Goal: Check status

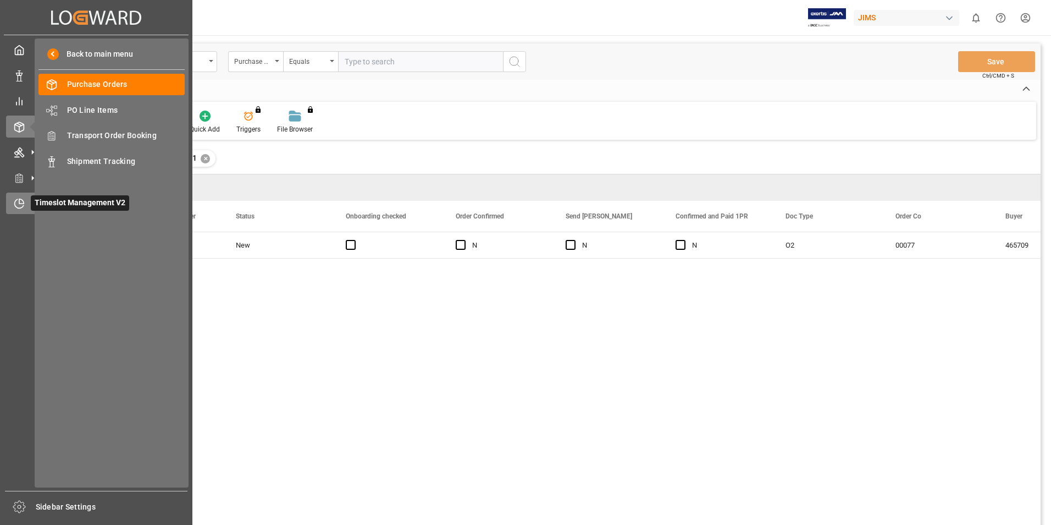
click at [72, 206] on span "Timeslot Management V2" at bounding box center [80, 202] width 98 height 15
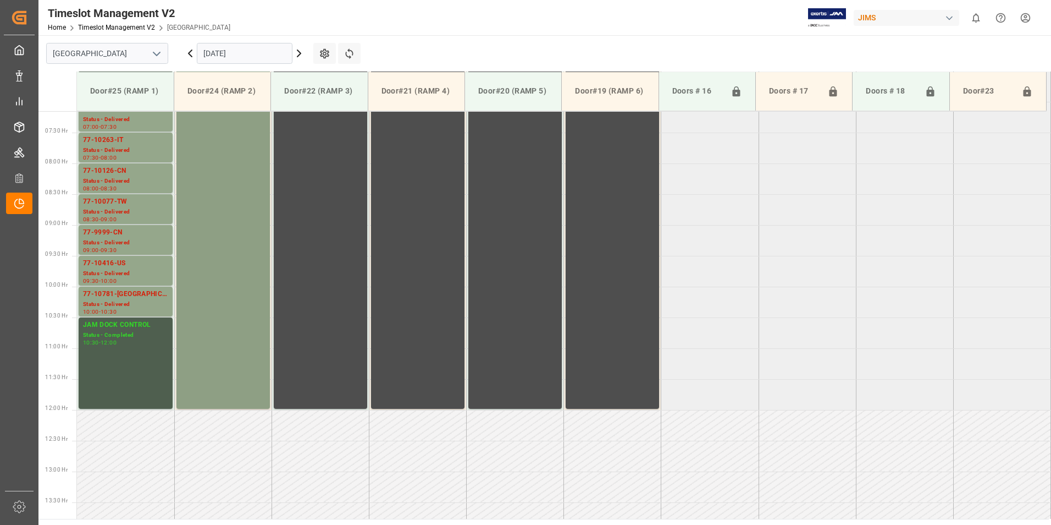
scroll to position [328, 0]
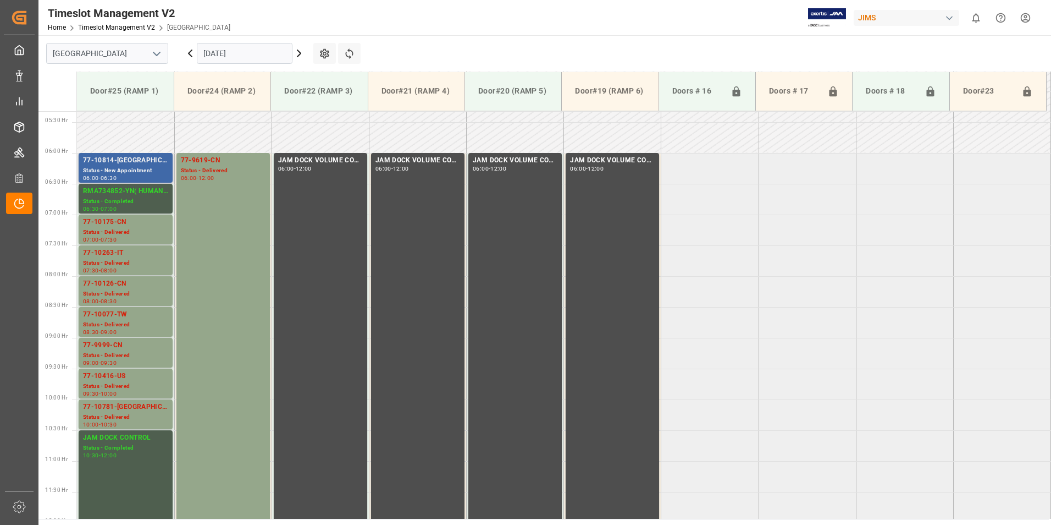
click at [118, 169] on div "Status - New Appointment" at bounding box center [125, 170] width 85 height 9
click at [108, 231] on div "Status - Delivered" at bounding box center [125, 232] width 85 height 9
click at [113, 251] on div "77-10263-IT" at bounding box center [125, 252] width 85 height 11
click at [121, 288] on div "77-10126-CN" at bounding box center [125, 283] width 85 height 11
click at [120, 315] on div "77-10077-TW" at bounding box center [125, 314] width 85 height 11
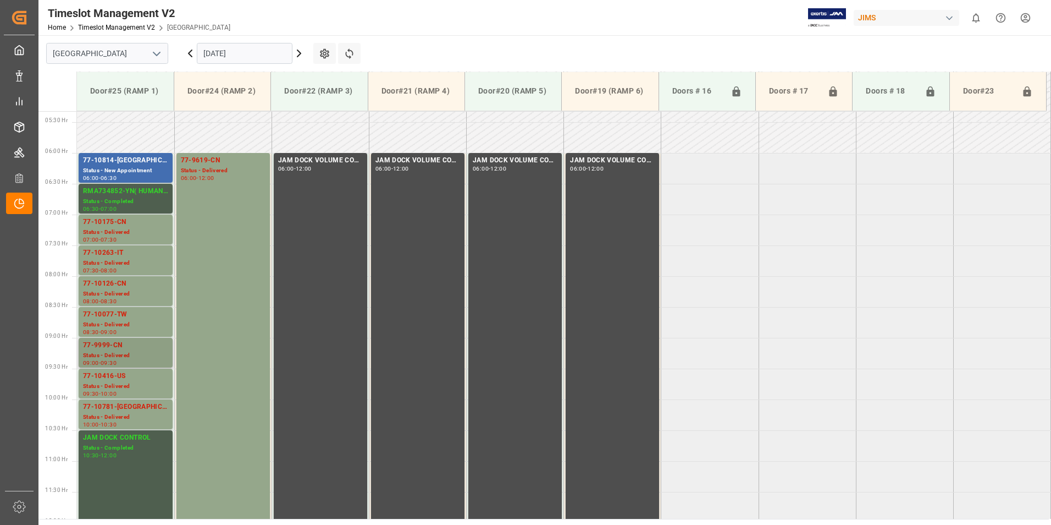
click at [120, 350] on div "77-9999-CN" at bounding box center [125, 345] width 85 height 11
click at [122, 381] on div "77-10416-US" at bounding box center [125, 376] width 85 height 11
click at [119, 410] on div "77-10781-[GEOGRAPHIC_DATA]" at bounding box center [125, 406] width 85 height 11
click at [208, 159] on div "77-9619-CN" at bounding box center [223, 160] width 85 height 11
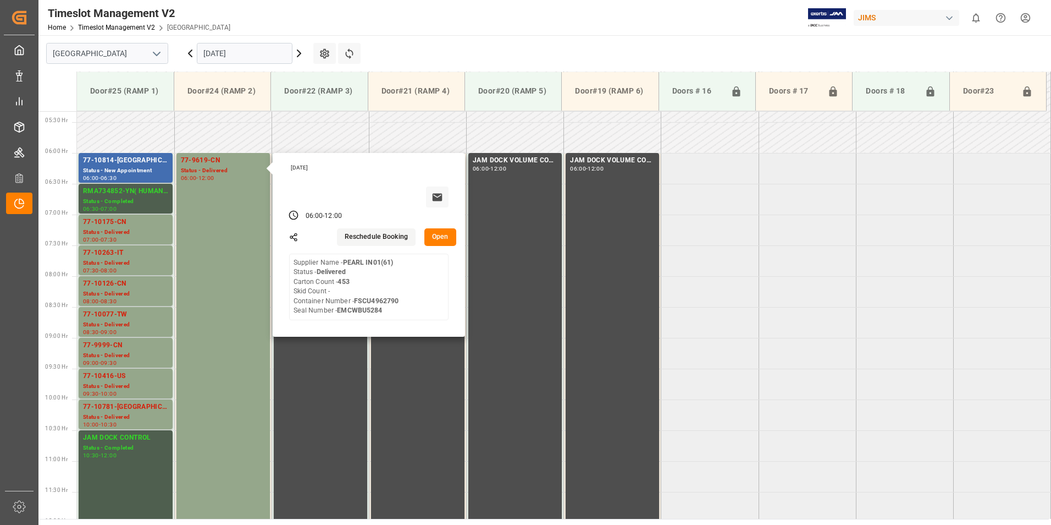
click at [236, 56] on input "[DATE]" at bounding box center [245, 53] width 96 height 21
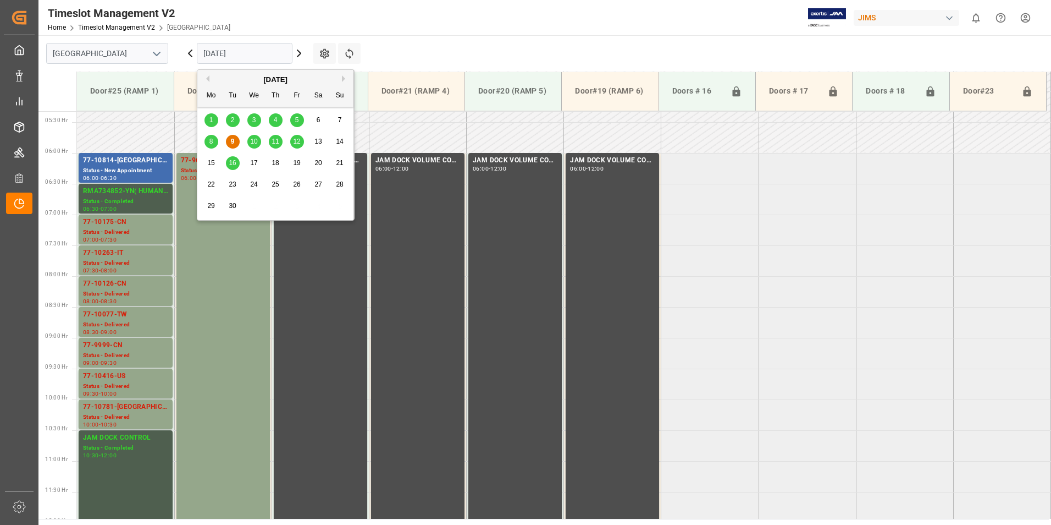
click at [255, 139] on span "10" at bounding box center [253, 141] width 7 height 8
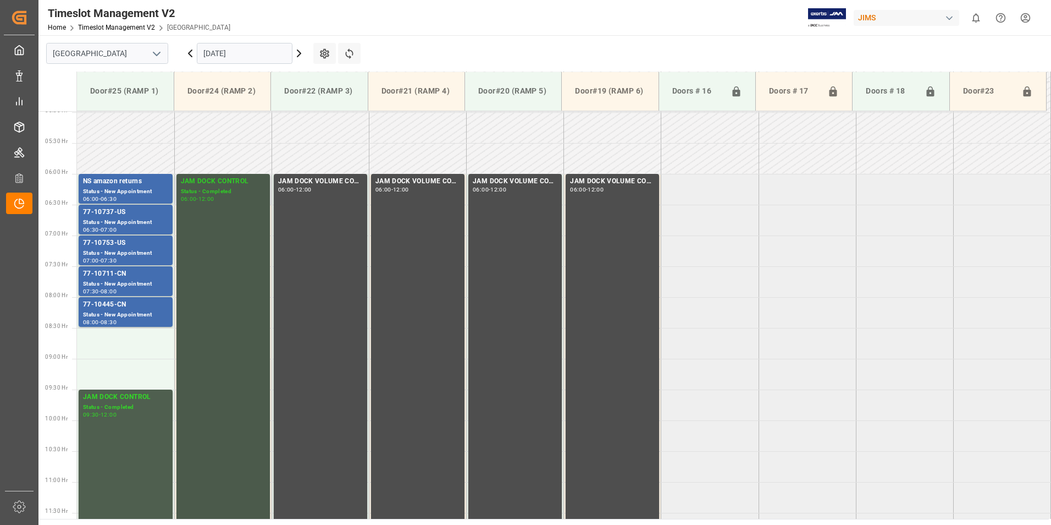
scroll to position [273, 0]
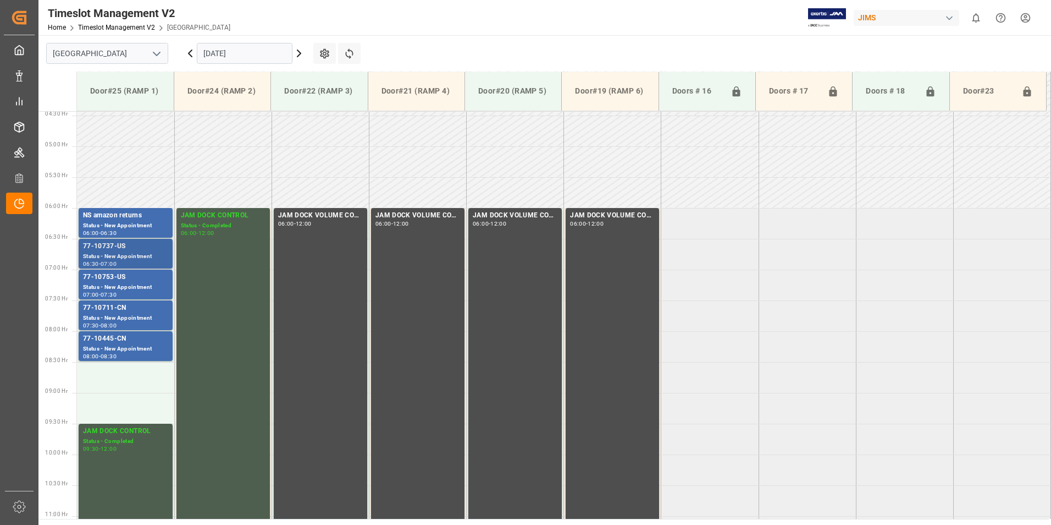
click at [107, 253] on div "Status - New Appointment" at bounding box center [125, 256] width 85 height 9
click at [122, 281] on div "77-10753-US" at bounding box center [125, 277] width 85 height 11
click at [120, 308] on div "77-10711-CN" at bounding box center [125, 307] width 85 height 11
click at [118, 341] on div "77-10445-CN" at bounding box center [125, 338] width 85 height 11
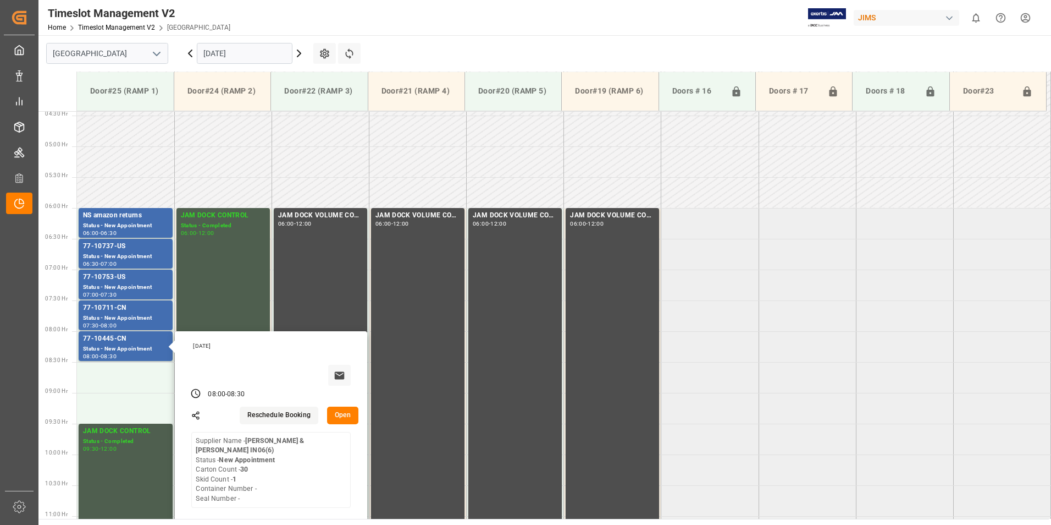
click at [245, 59] on input "[DATE]" at bounding box center [245, 53] width 96 height 21
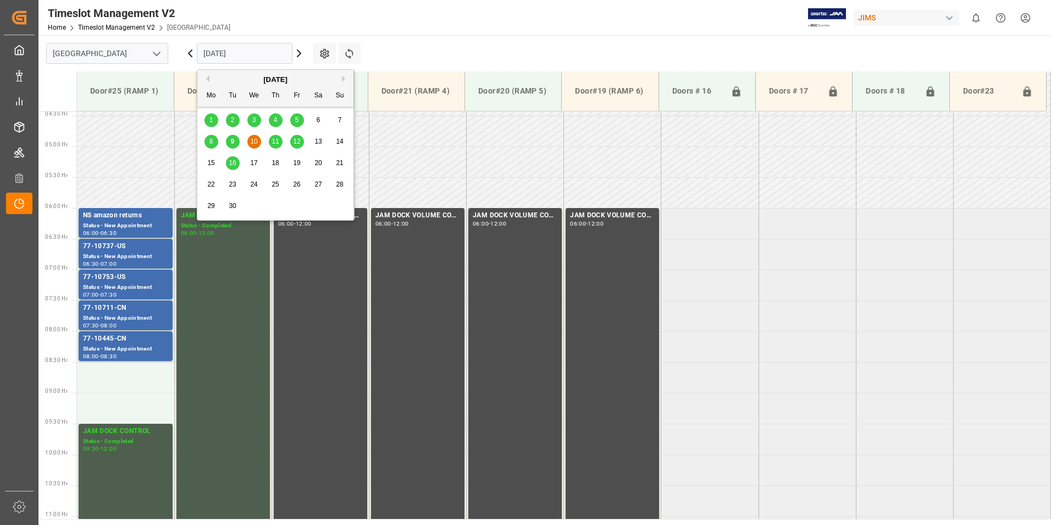
click at [278, 143] on span "11" at bounding box center [275, 141] width 7 height 8
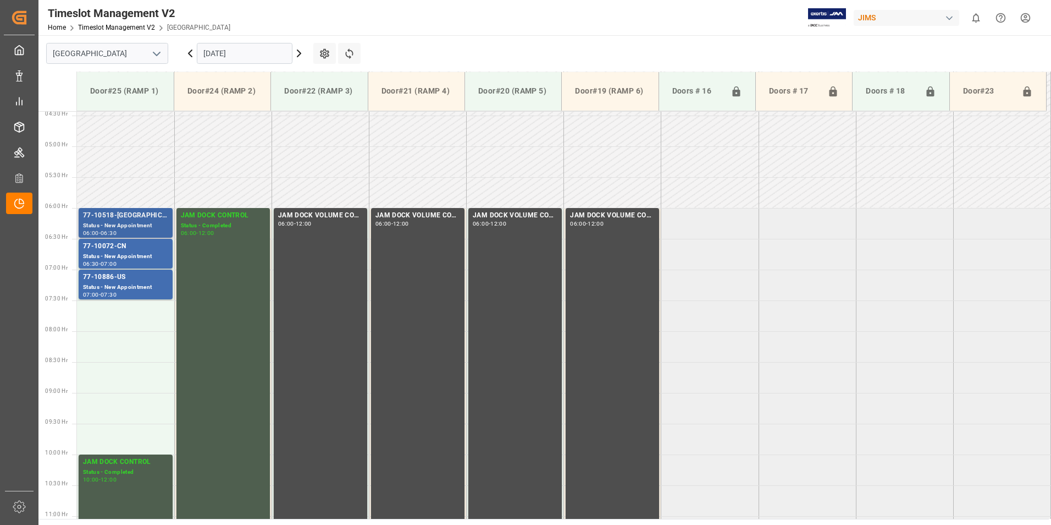
click at [119, 218] on div "77-10518-[GEOGRAPHIC_DATA]" at bounding box center [125, 215] width 85 height 11
click at [115, 252] on div "Status - New Appointment" at bounding box center [125, 256] width 85 height 9
click at [115, 282] on div "77-10886-US" at bounding box center [125, 277] width 85 height 11
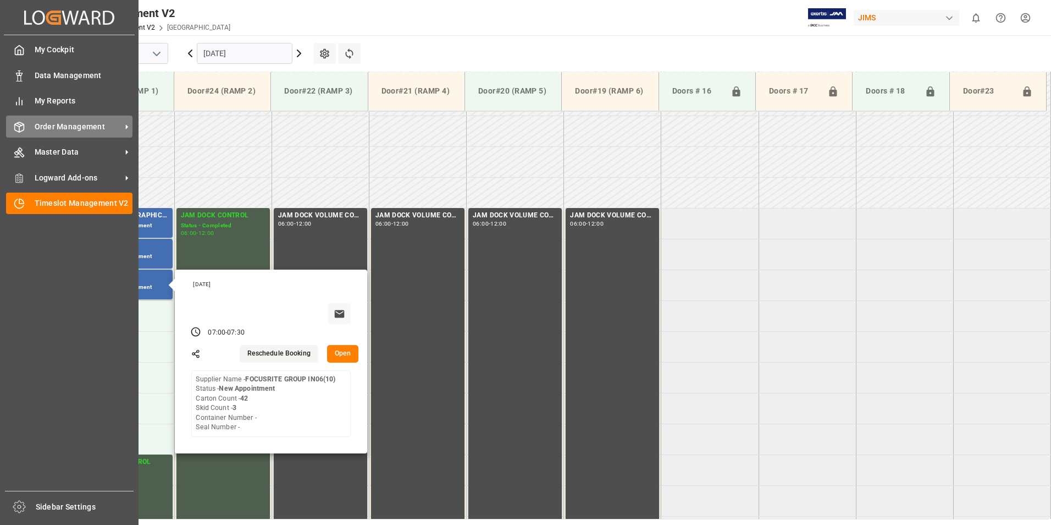
click at [39, 129] on span "Order Management" at bounding box center [78, 127] width 87 height 12
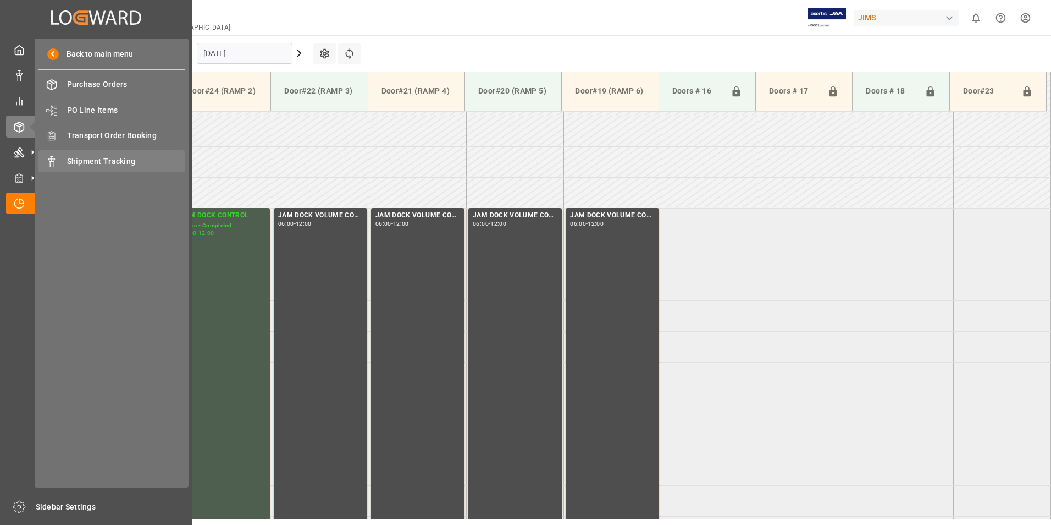
click at [102, 157] on span "Shipment Tracking" at bounding box center [126, 162] width 118 height 12
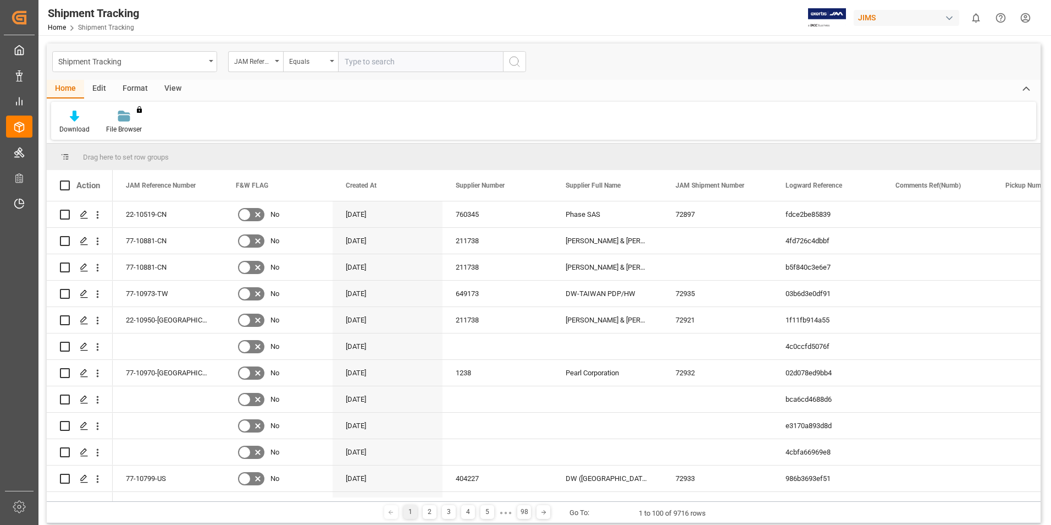
click at [366, 56] on input "text" at bounding box center [420, 61] width 165 height 21
type input "77-10072-cn"
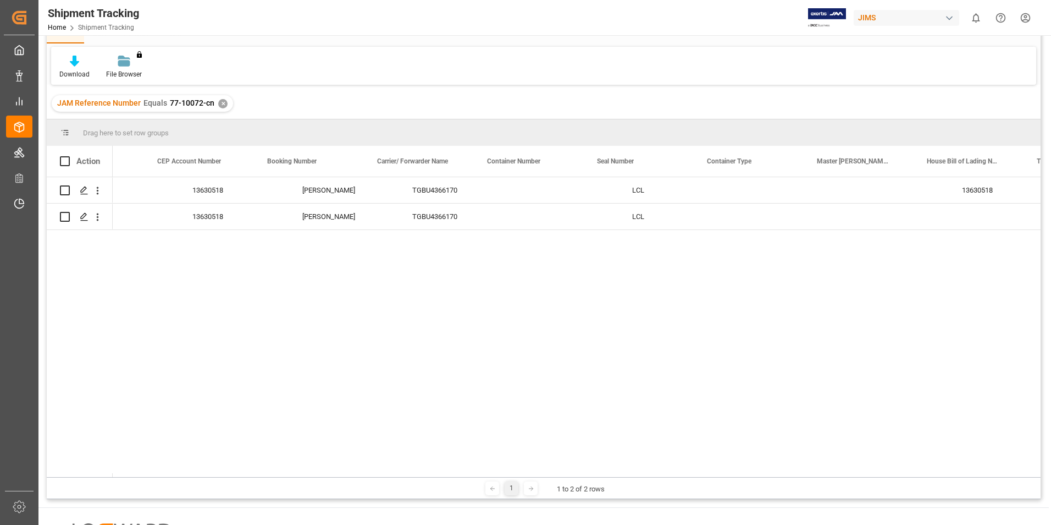
scroll to position [0, 2001]
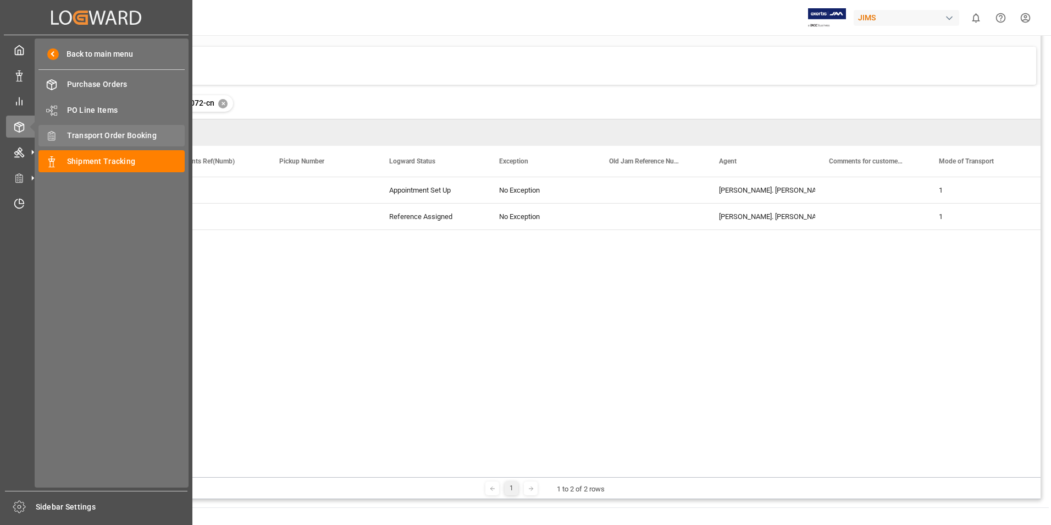
click at [106, 133] on span "Transport Order Booking" at bounding box center [126, 136] width 118 height 12
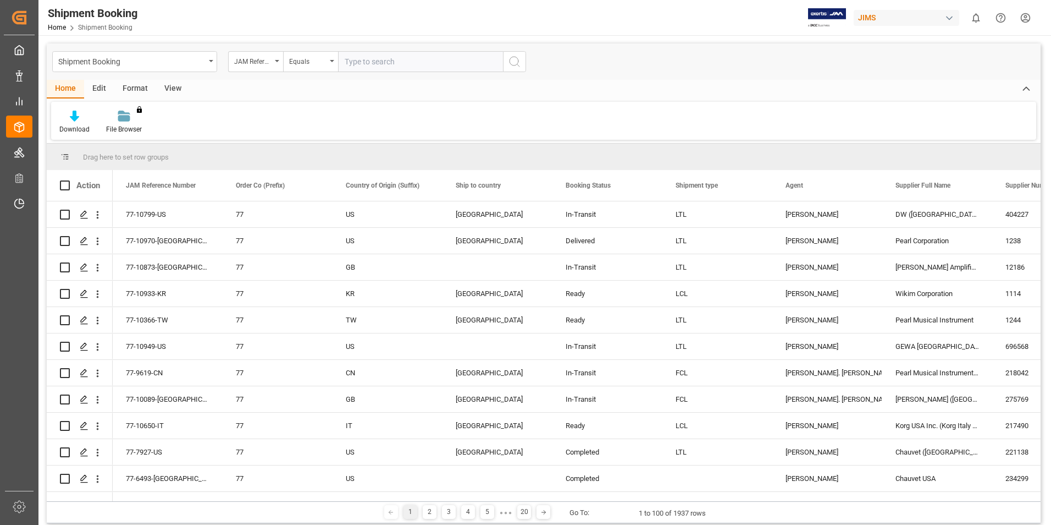
click at [359, 62] on input "text" at bounding box center [420, 61] width 165 height 21
type input "77-10072-cn"
